Goal: Use online tool/utility

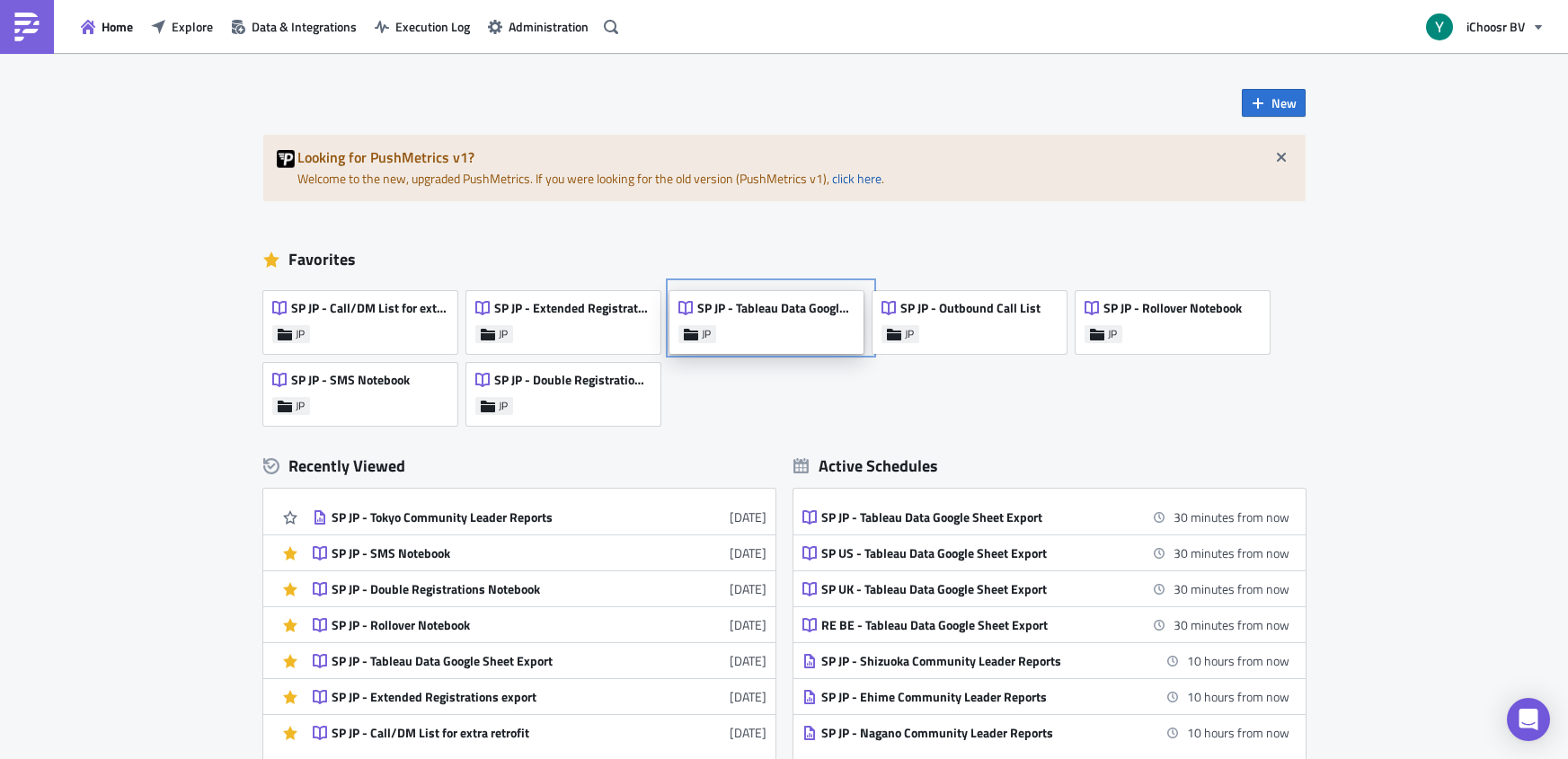
click at [787, 324] on div "SP JP - Tableau Data Google Sheet Export" at bounding box center [766, 312] width 175 height 25
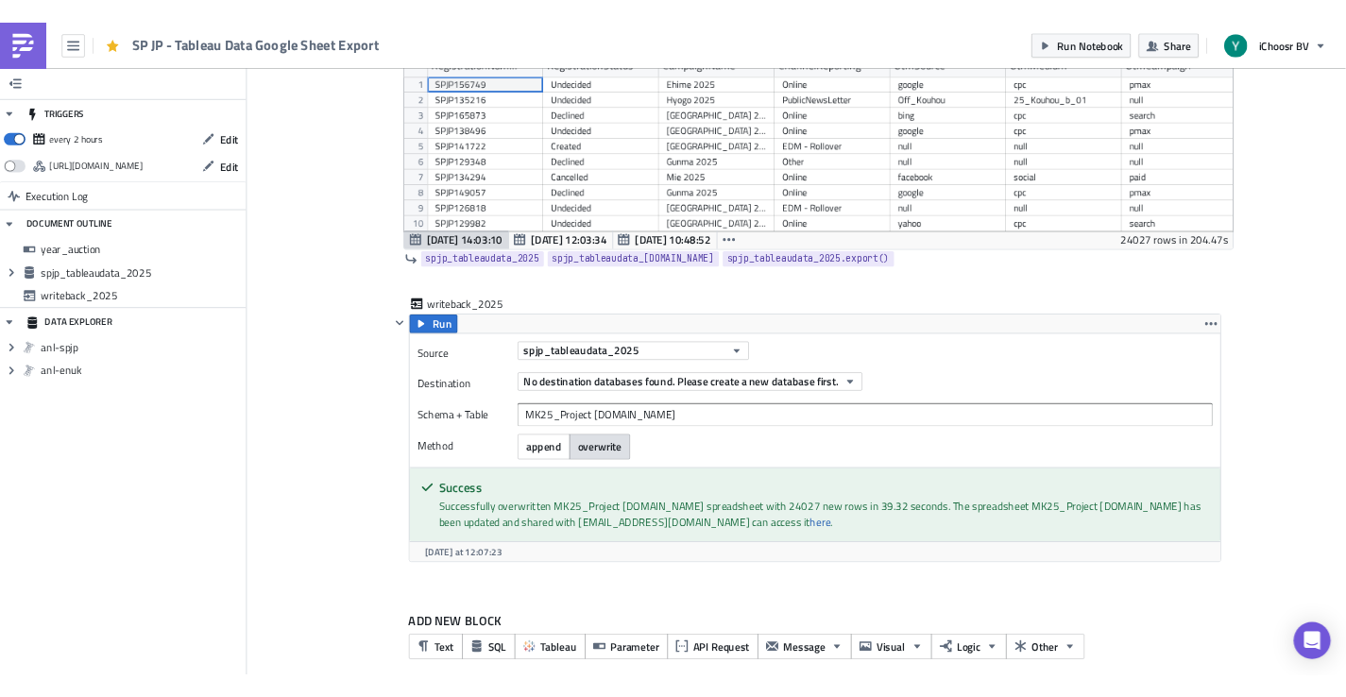
scroll to position [976, 0]
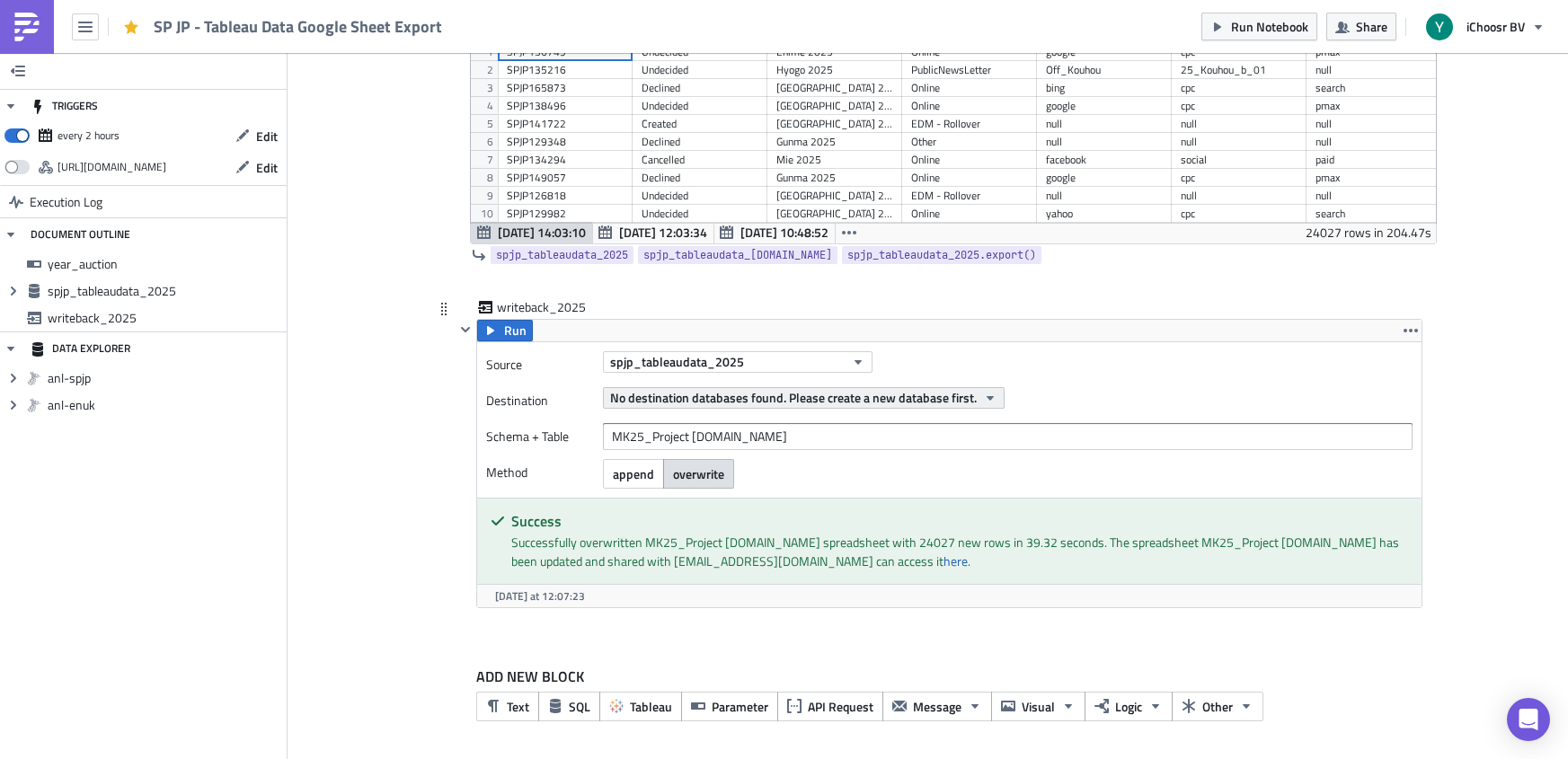
click at [987, 395] on icon "button" at bounding box center [990, 397] width 8 height 5
click at [1088, 393] on div "No destination databases found. Please create a new database first." at bounding box center [1008, 398] width 810 height 22
click at [989, 395] on icon "button" at bounding box center [990, 397] width 8 height 5
click at [1162, 412] on div "Destination No destination databases found. Please create a new database first." at bounding box center [950, 400] width 927 height 27
click at [990, 394] on icon "button" at bounding box center [990, 398] width 14 height 14
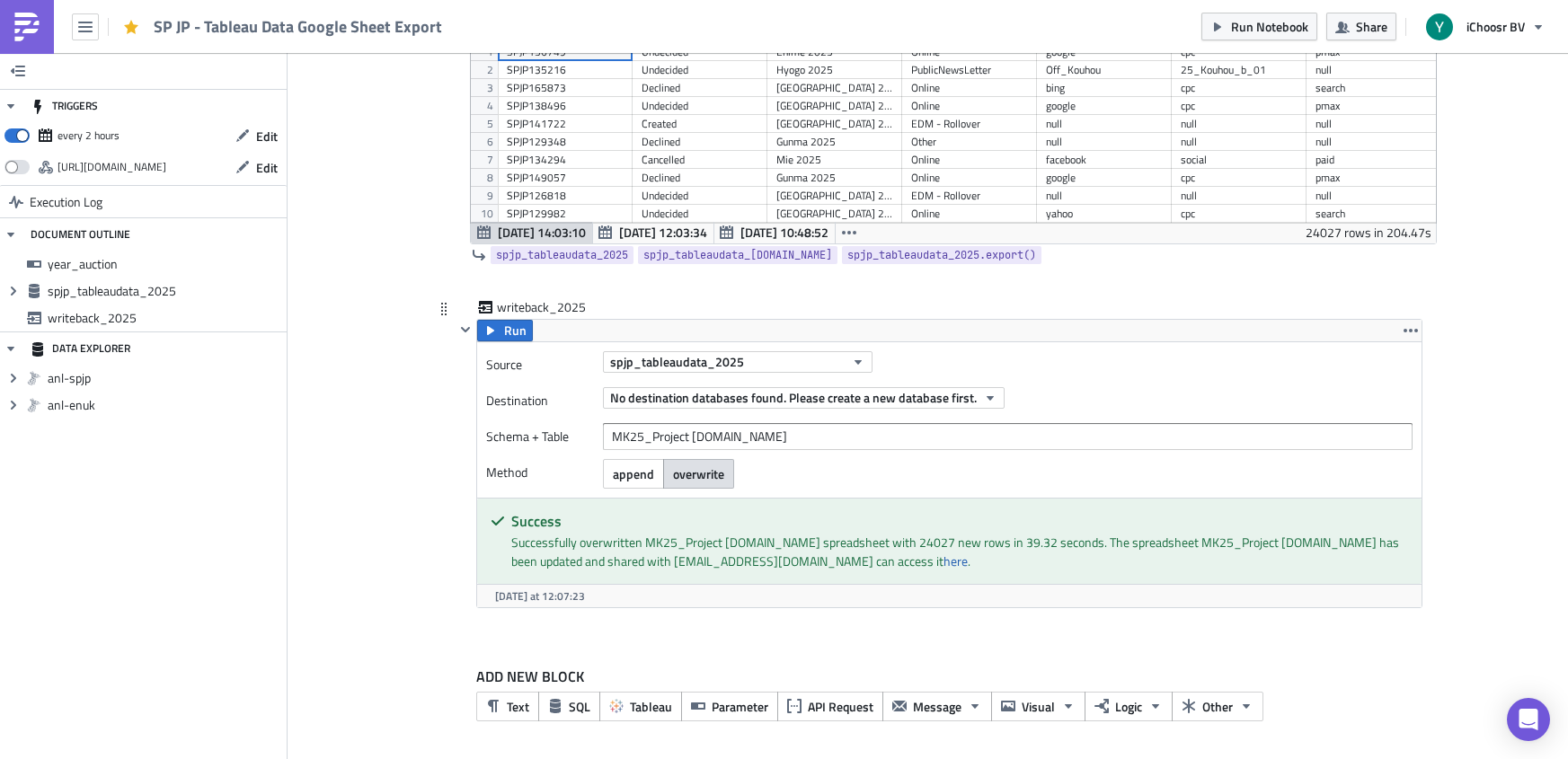
click at [1015, 437] on input "MK25_Project [DOMAIN_NAME]" at bounding box center [1008, 437] width 810 height 27
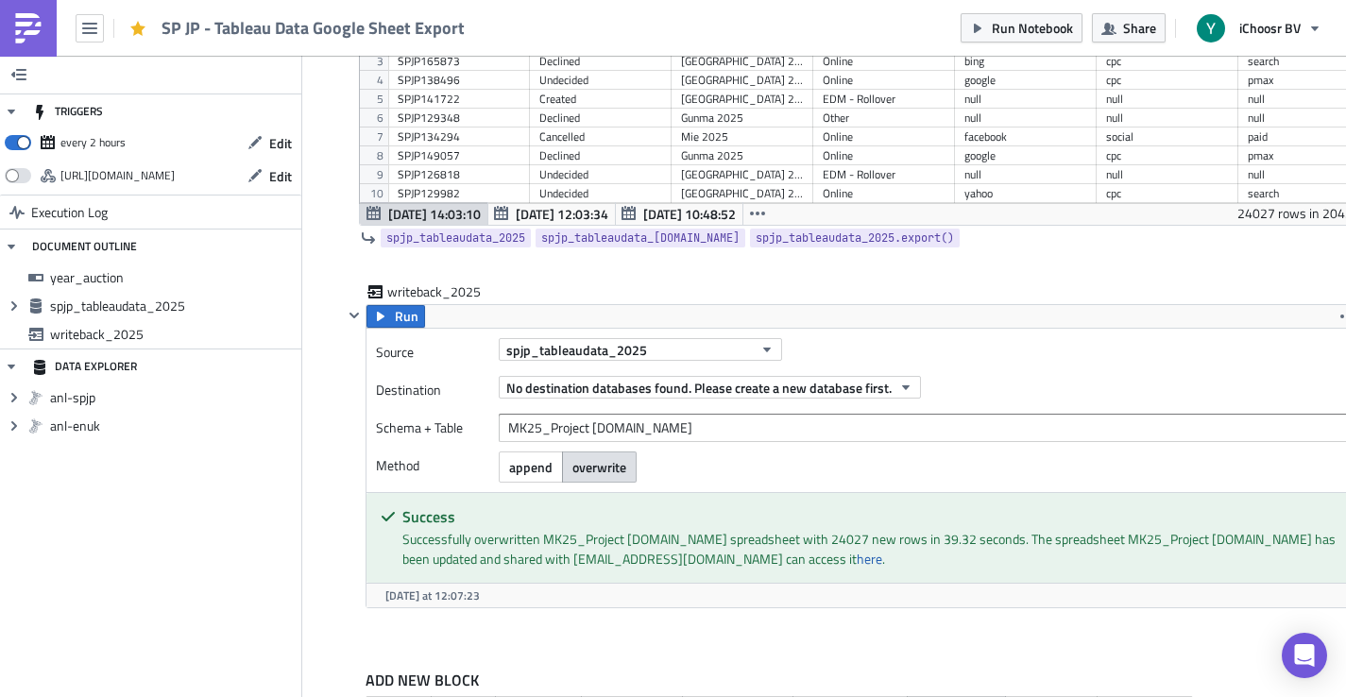
scroll to position [217, 1014]
